Goal: Transaction & Acquisition: Purchase product/service

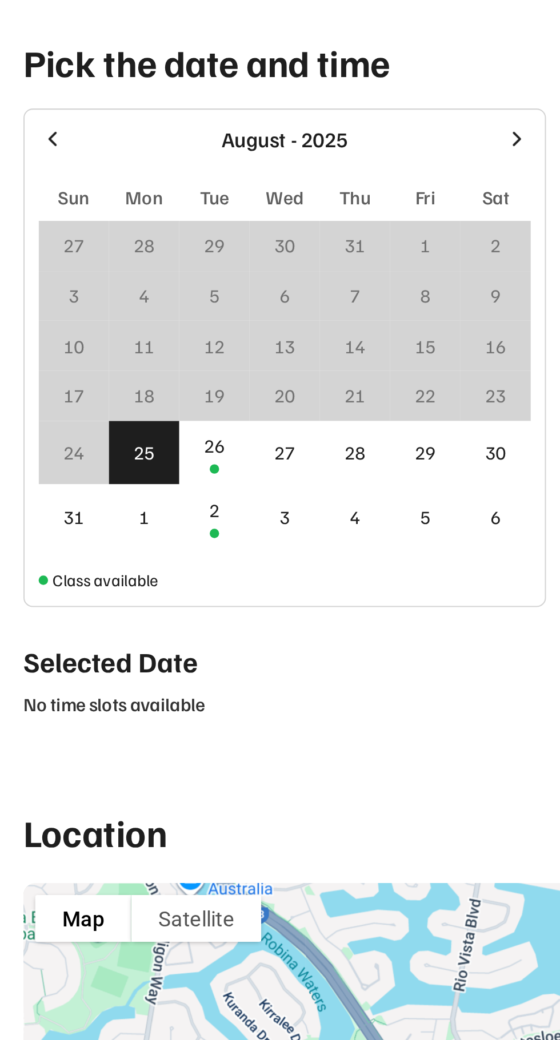
scroll to position [46, 0]
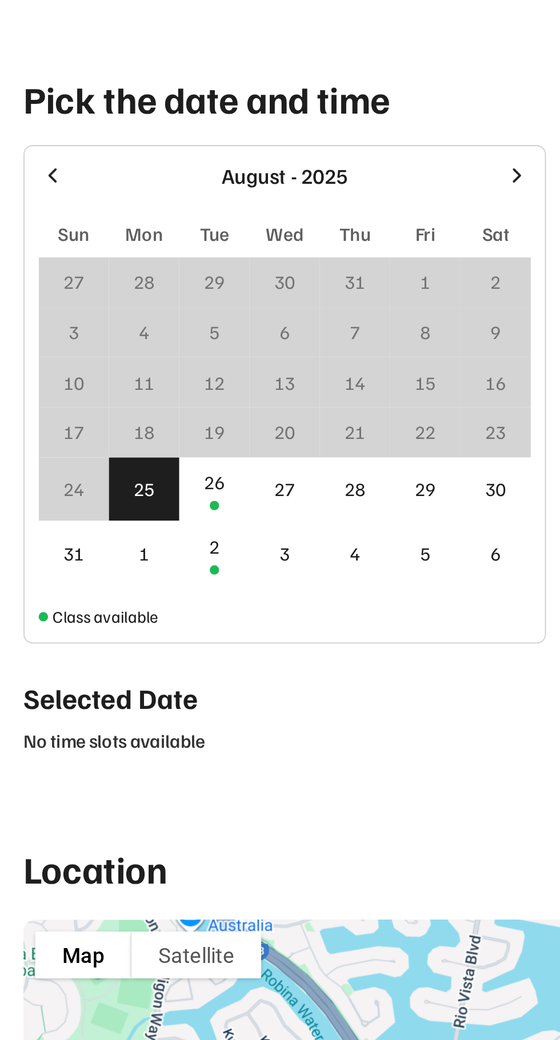
click at [104, 707] on div at bounding box center [104, 708] width 5 height 5
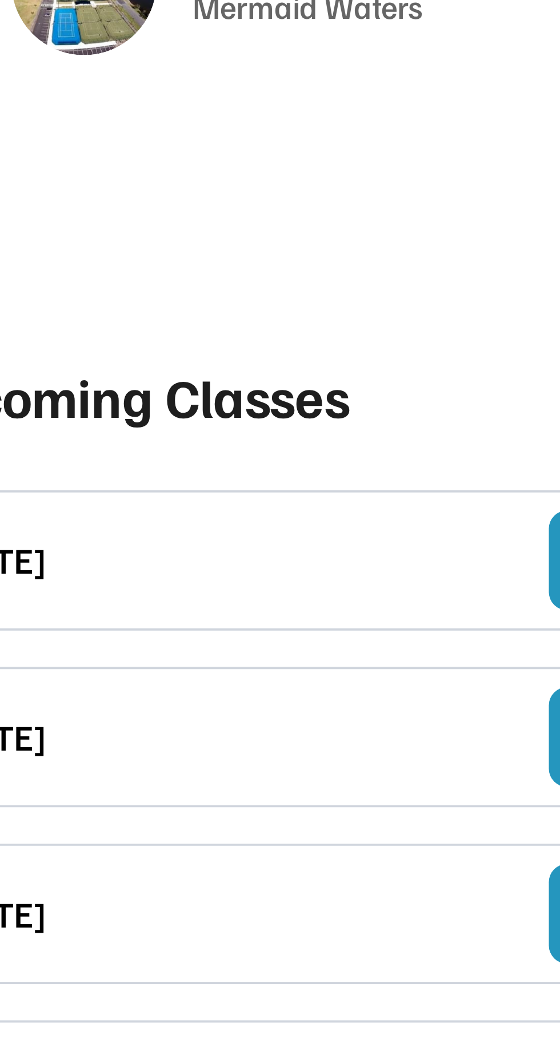
scroll to position [227, 0]
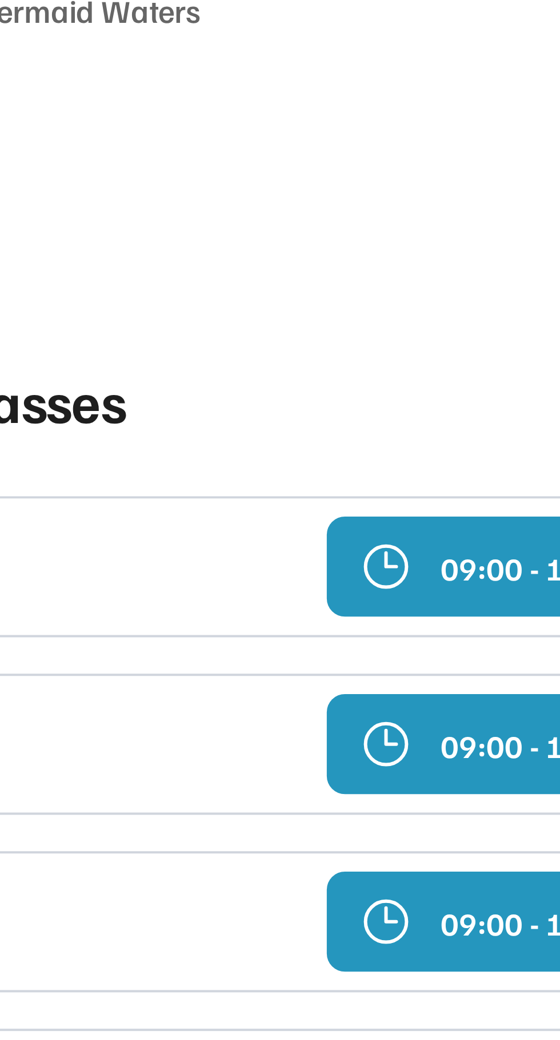
click at [487, 372] on div "09:00 - 11:00" at bounding box center [507, 374] width 47 height 12
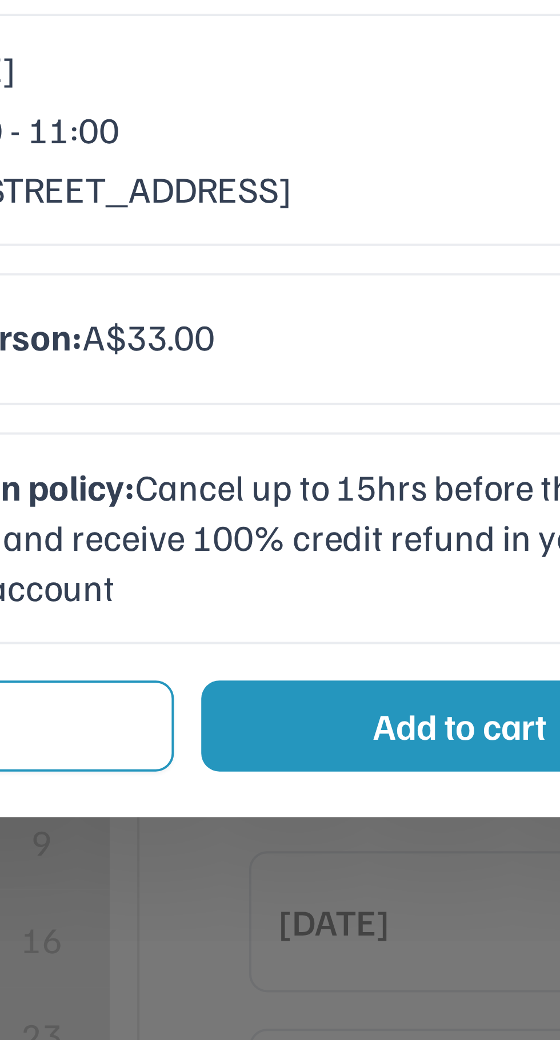
click at [338, 425] on button "Add to cart" at bounding box center [346, 413] width 130 height 23
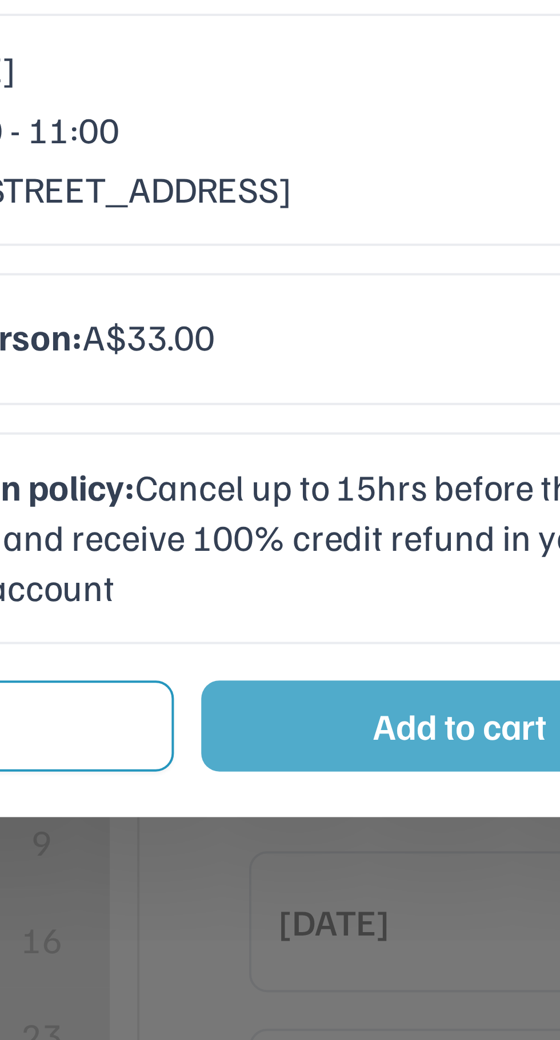
click at [319, 424] on button "Add to cart" at bounding box center [346, 413] width 130 height 23
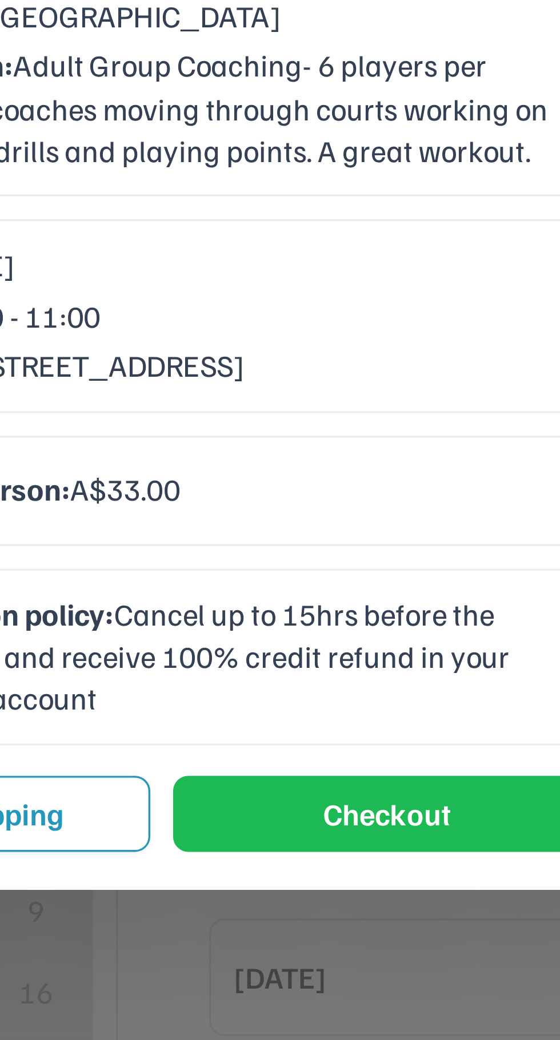
click at [340, 425] on button "Checkout" at bounding box center [347, 413] width 128 height 23
